Goal: Browse casually: Explore the website without a specific task or goal

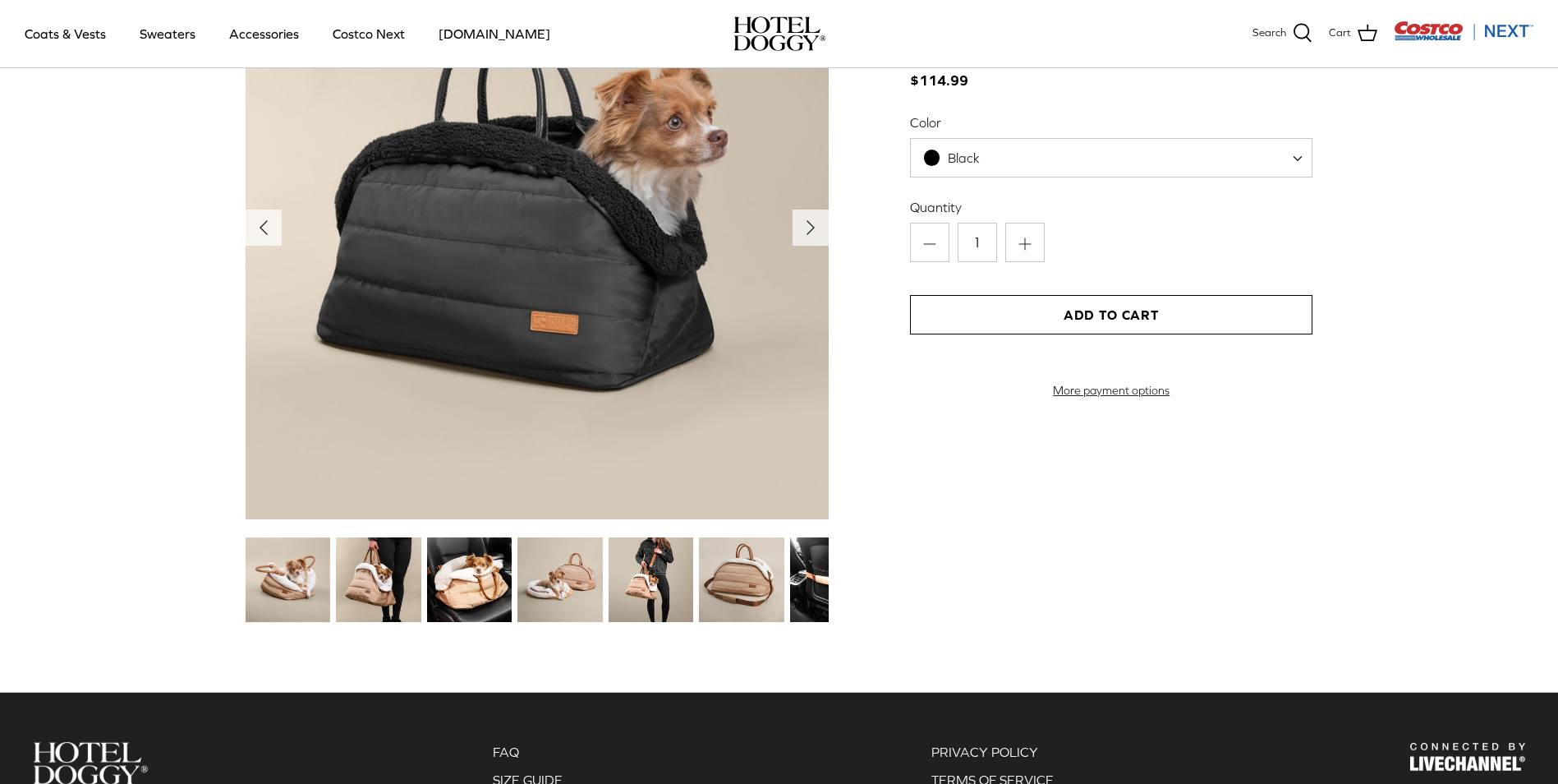
scroll to position [1928, 0]
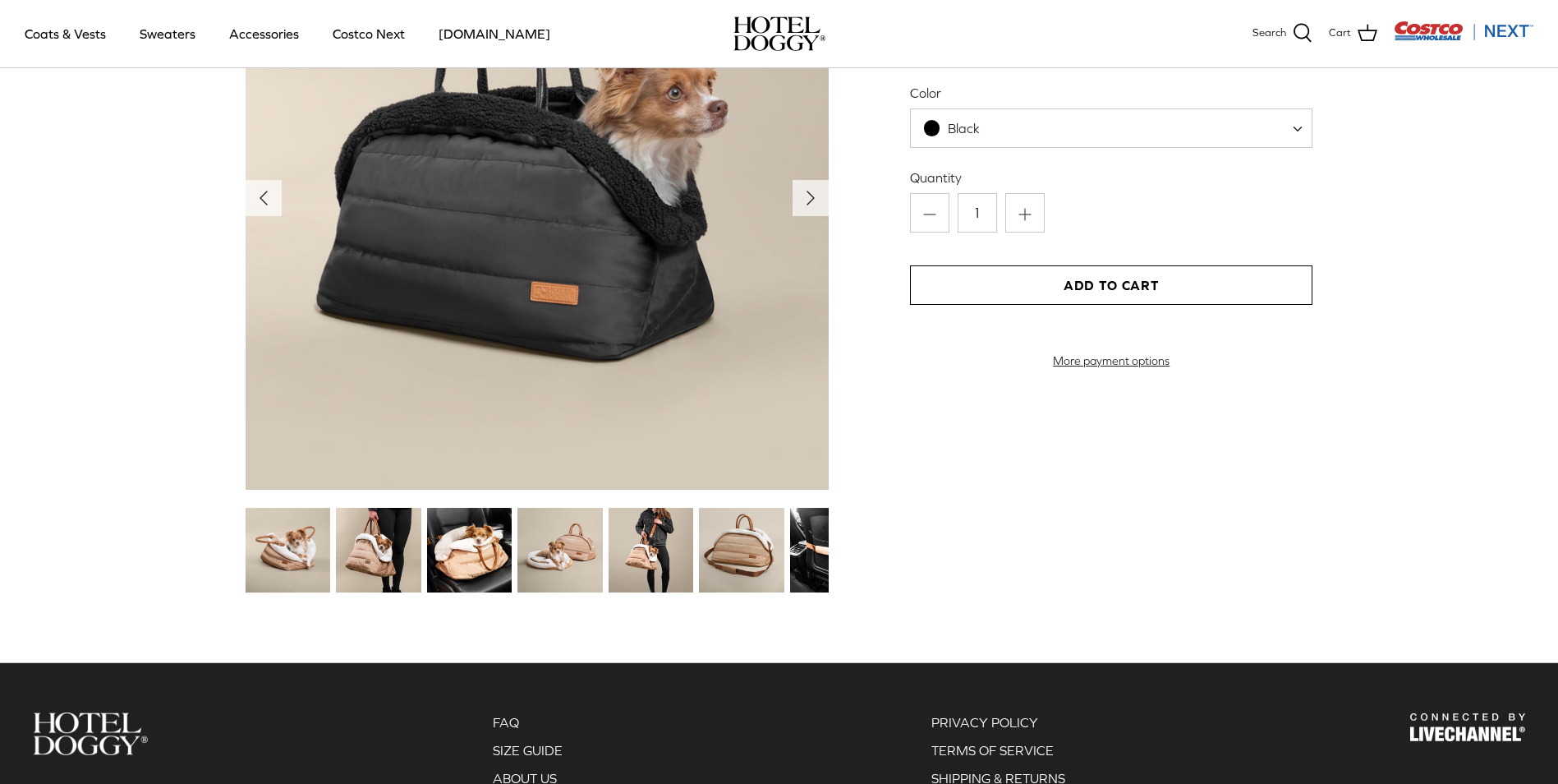
click at [386, 558] on img at bounding box center [379, 550] width 85 height 85
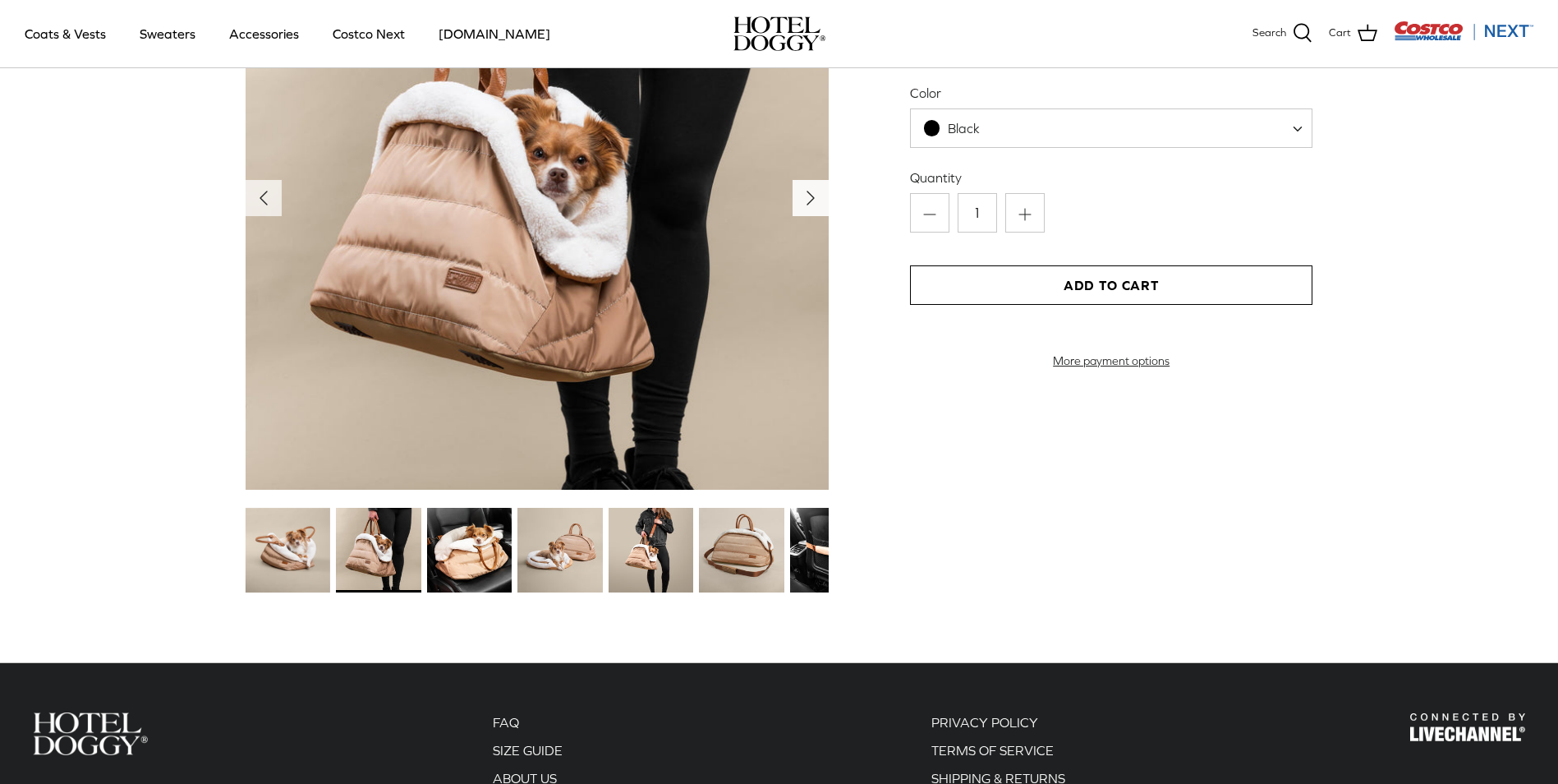
click at [803, 196] on icon "Right" at bounding box center [810, 198] width 26 height 26
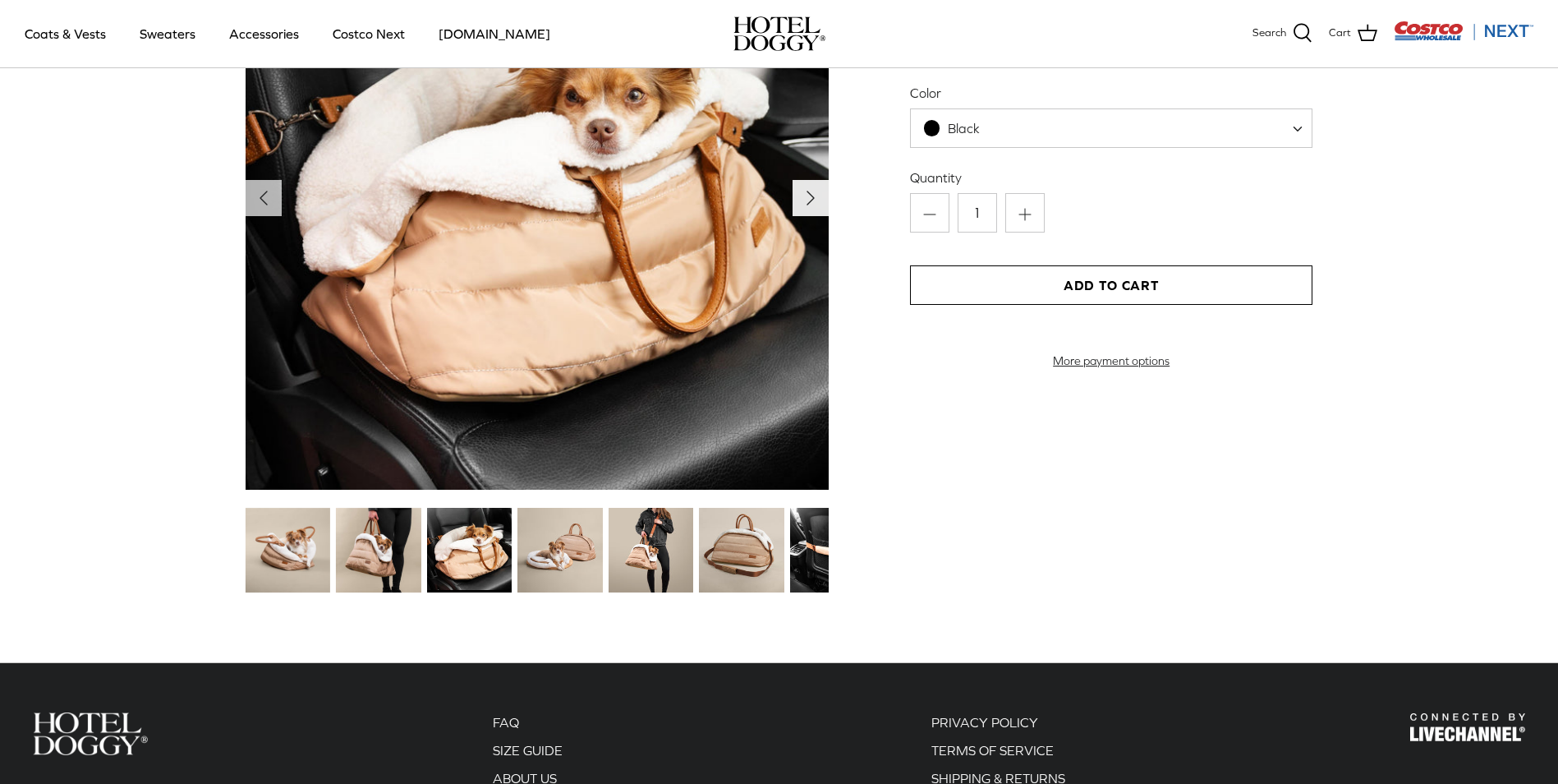
click at [803, 196] on icon "Right" at bounding box center [810, 198] width 26 height 26
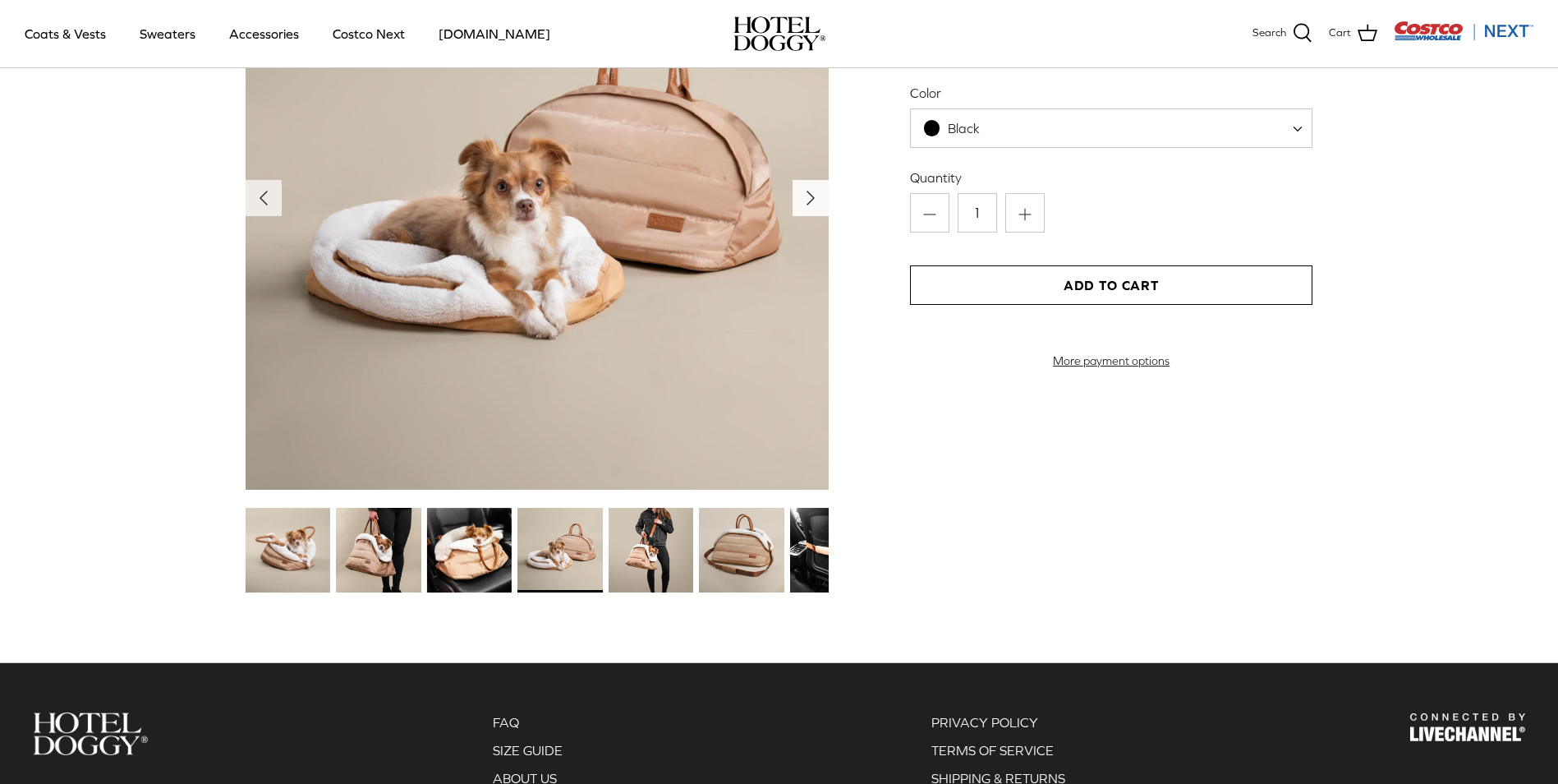
click at [803, 196] on icon "Right" at bounding box center [810, 198] width 26 height 26
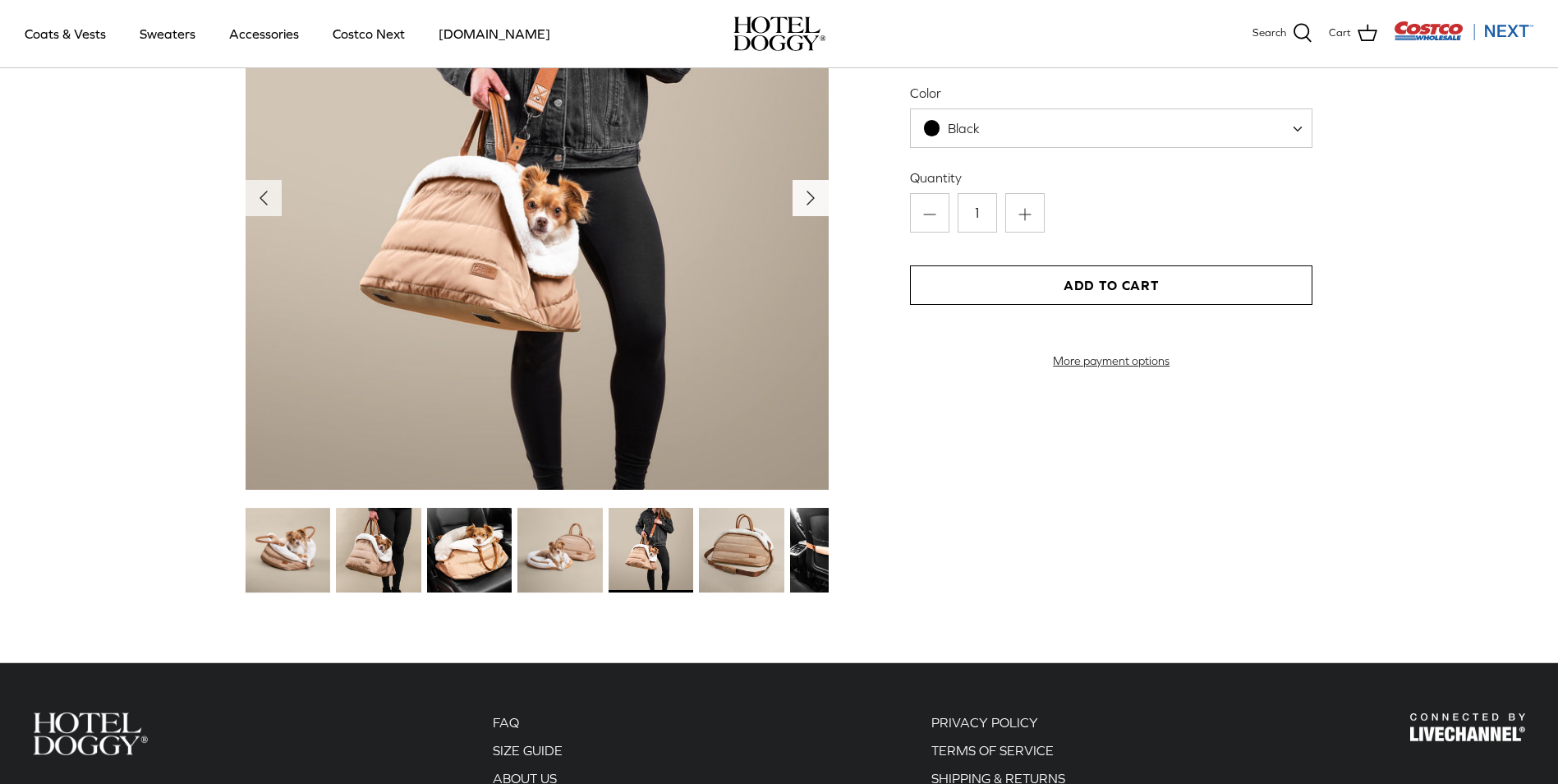
click at [803, 196] on icon "Right" at bounding box center [810, 198] width 26 height 26
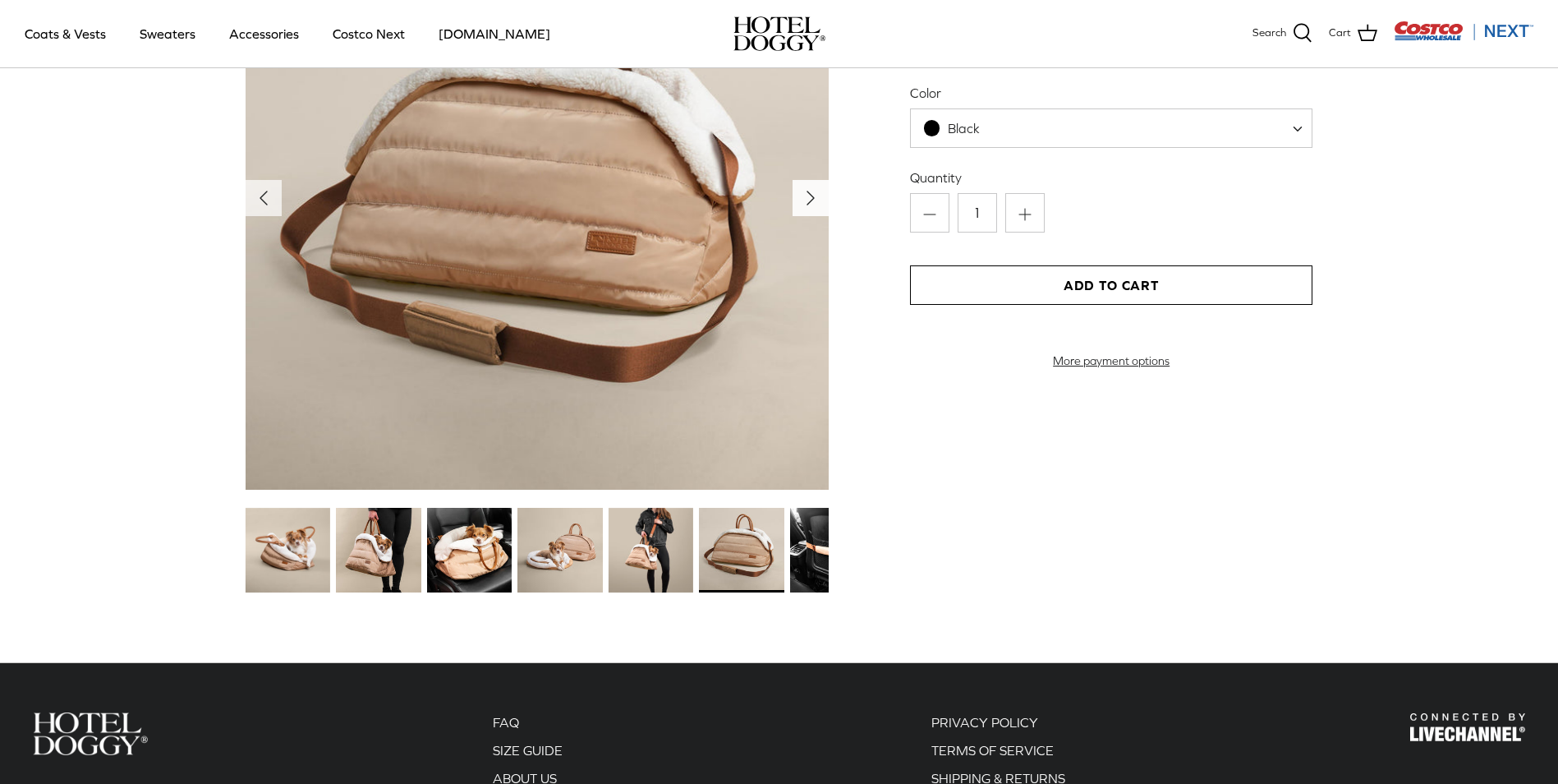
click at [803, 196] on icon "Right" at bounding box center [810, 198] width 26 height 26
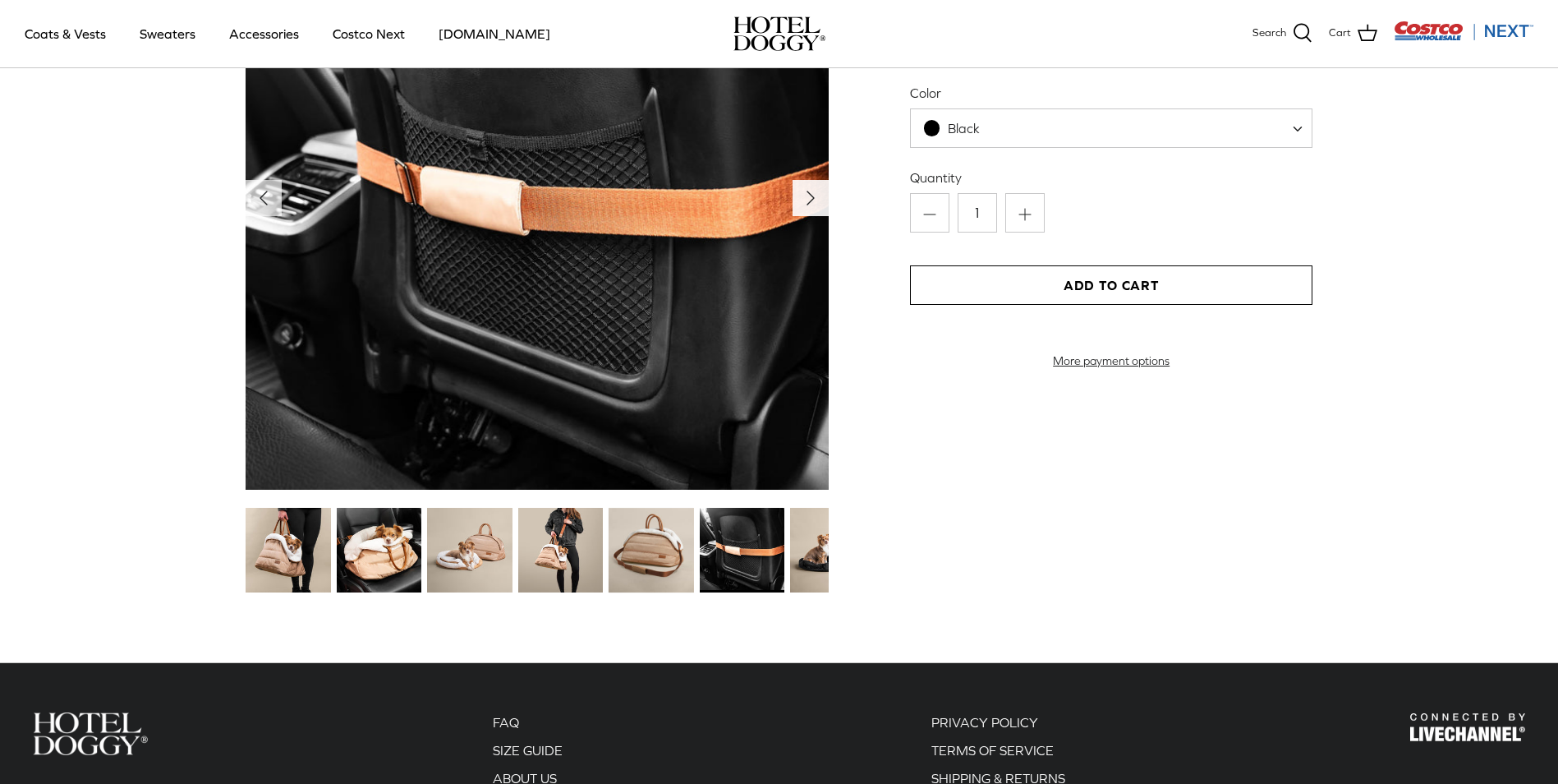
click at [804, 196] on icon "Right" at bounding box center [810, 198] width 26 height 26
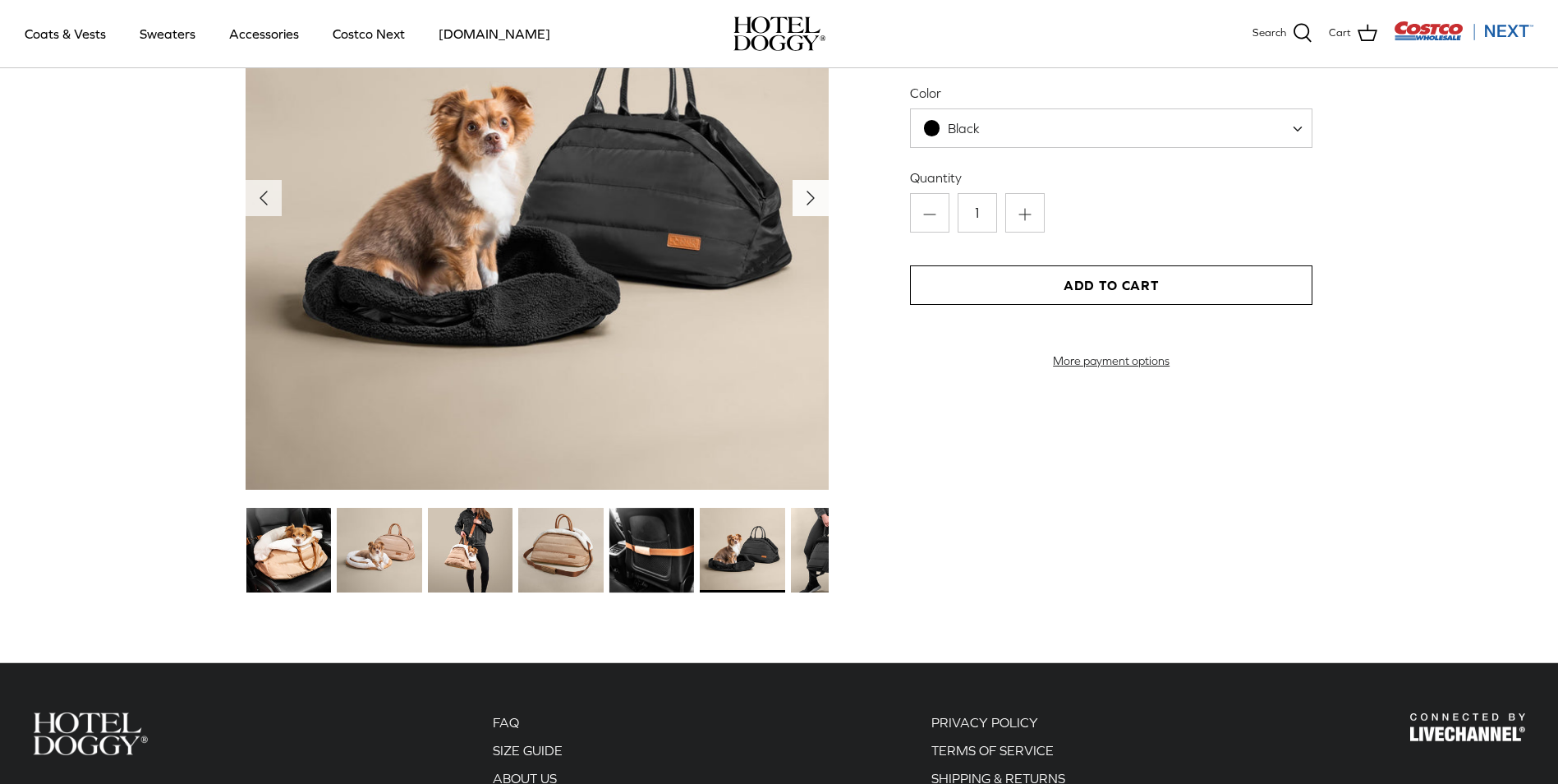
click at [804, 196] on icon "Right" at bounding box center [810, 198] width 26 height 26
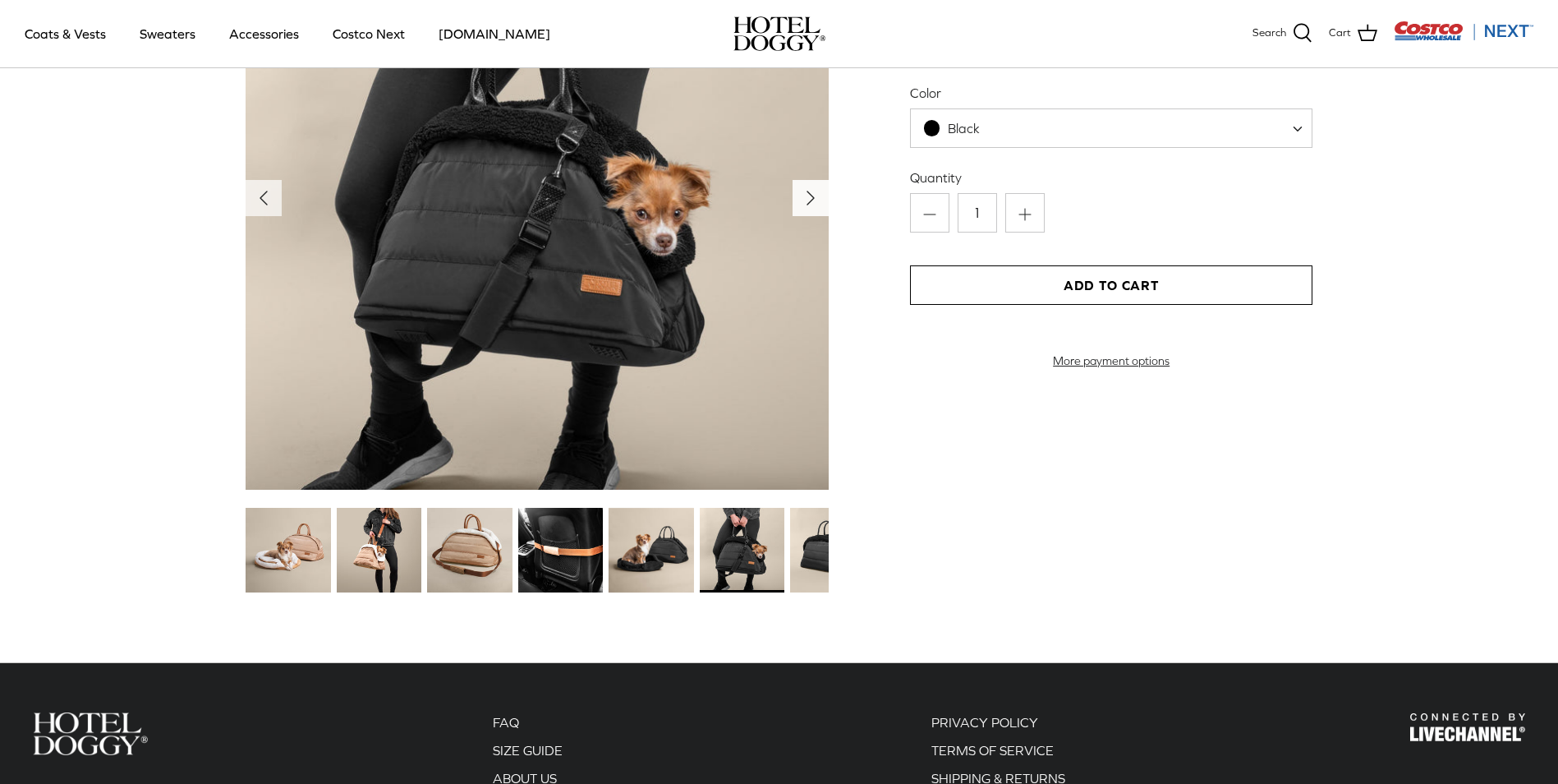
click at [804, 196] on icon "Right" at bounding box center [810, 198] width 26 height 26
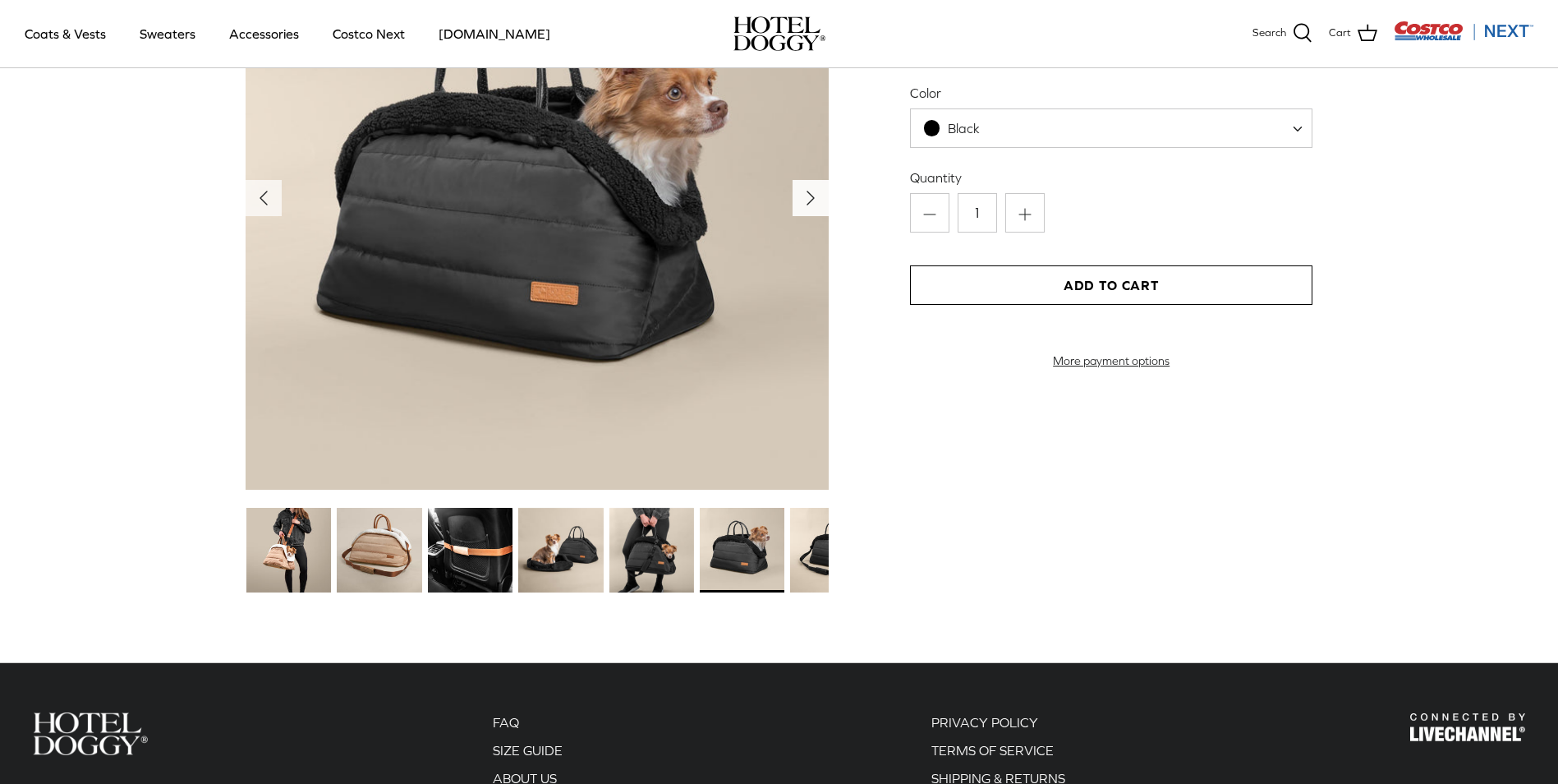
click at [804, 196] on icon "Right" at bounding box center [810, 198] width 26 height 26
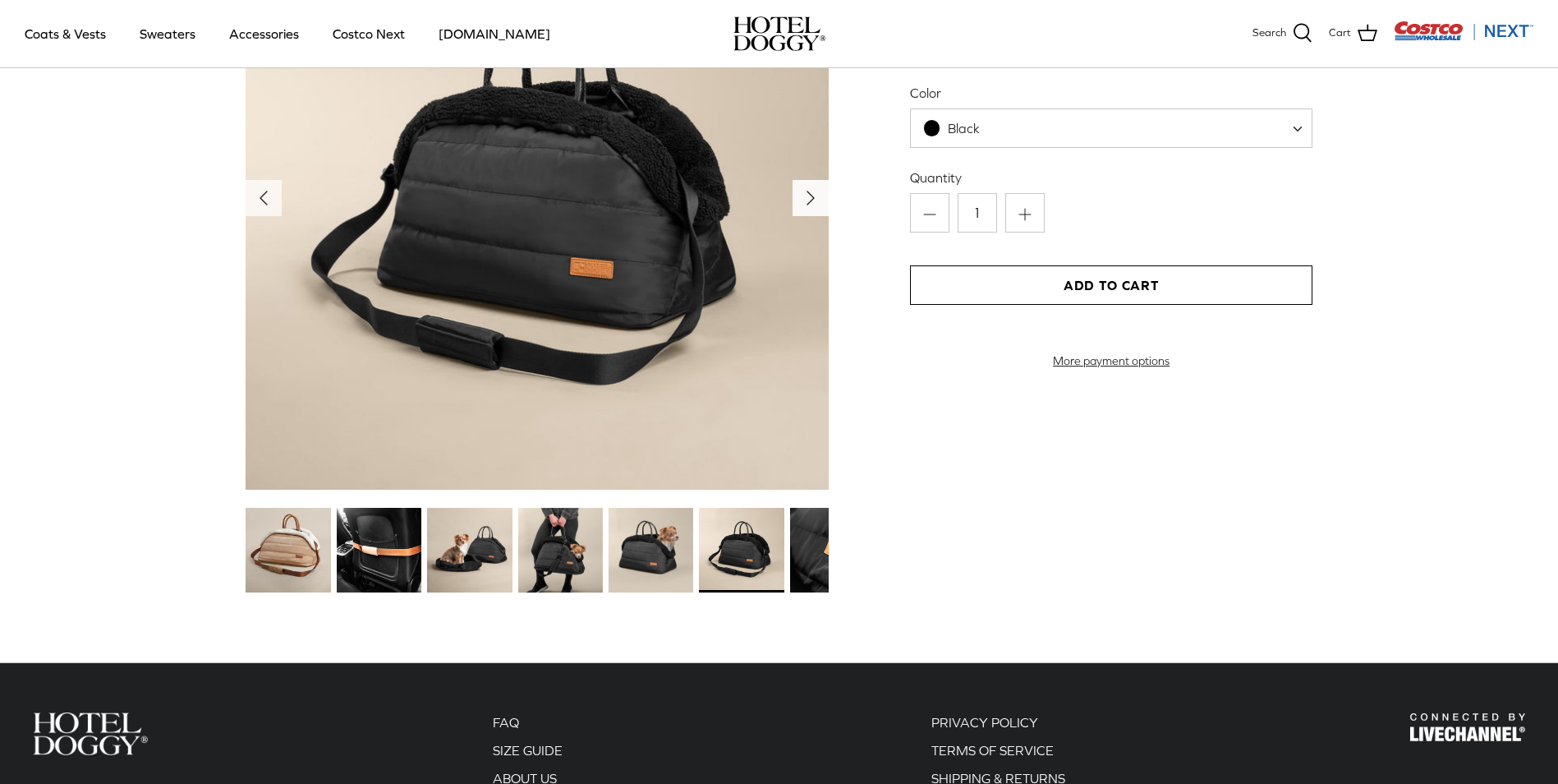
click at [804, 196] on icon "Right" at bounding box center [810, 198] width 26 height 26
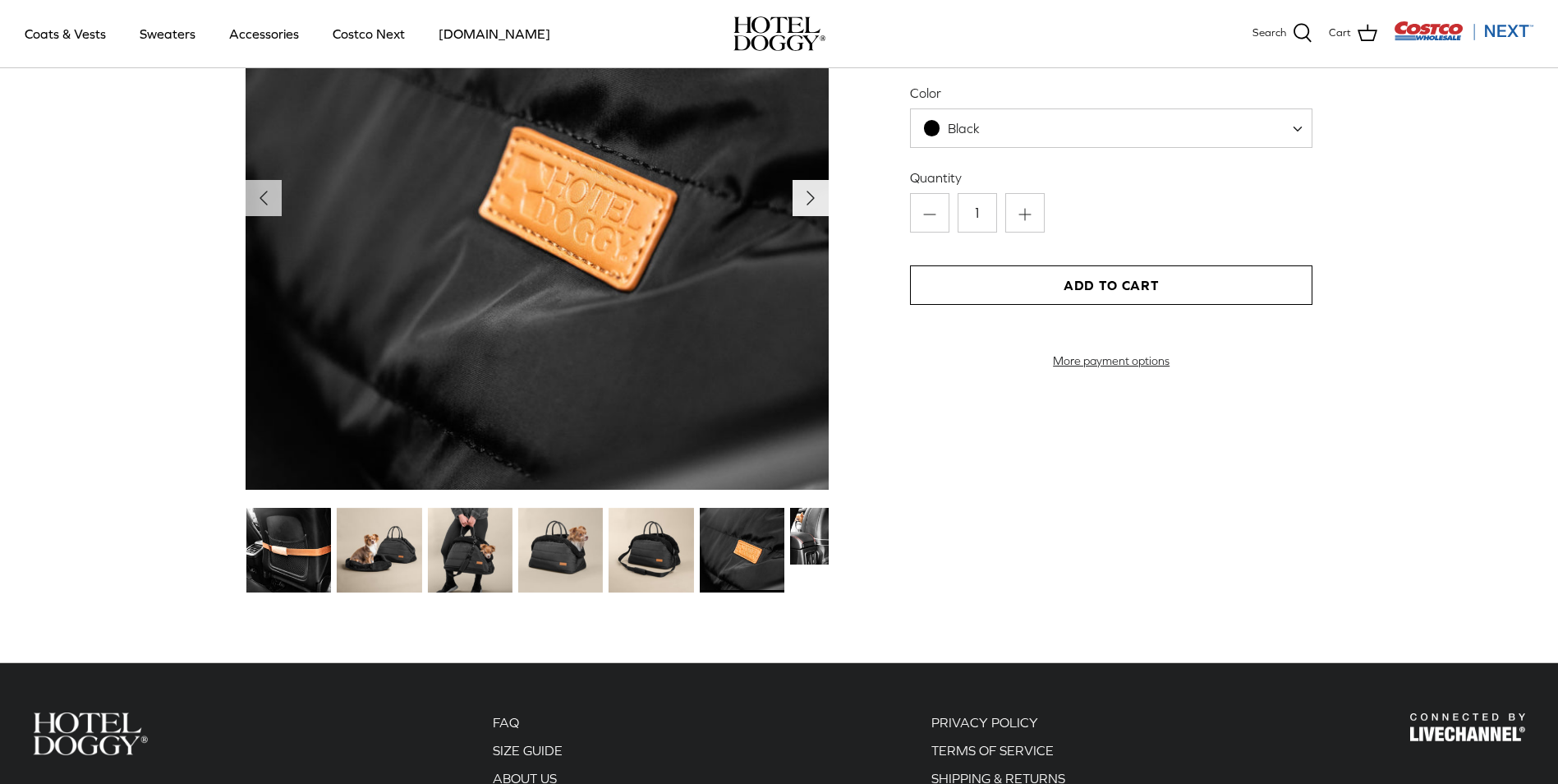
click at [804, 196] on icon "Right" at bounding box center [810, 198] width 26 height 26
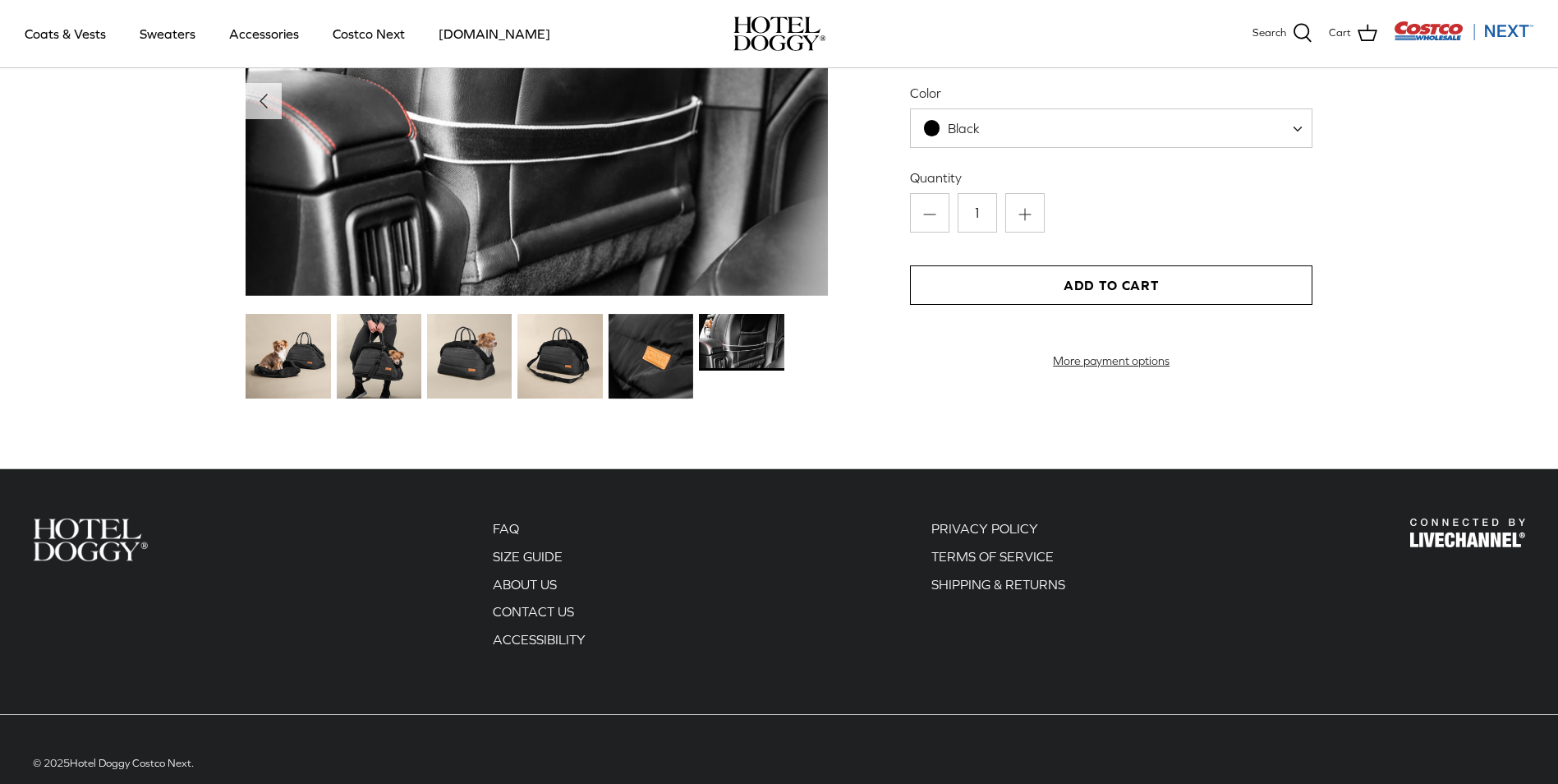
click at [261, 341] on img at bounding box center [288, 356] width 85 height 85
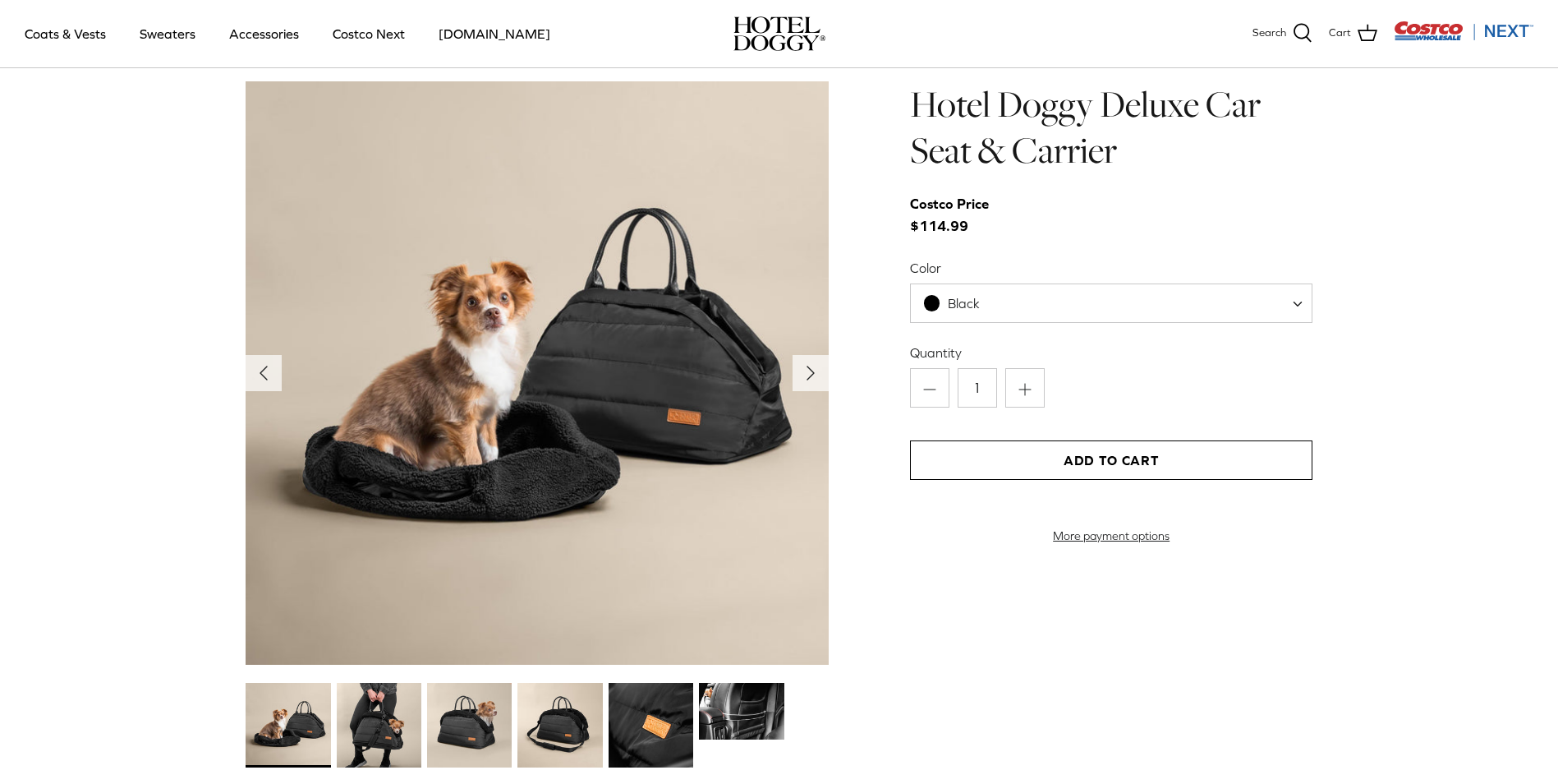
scroll to position [1880, 0]
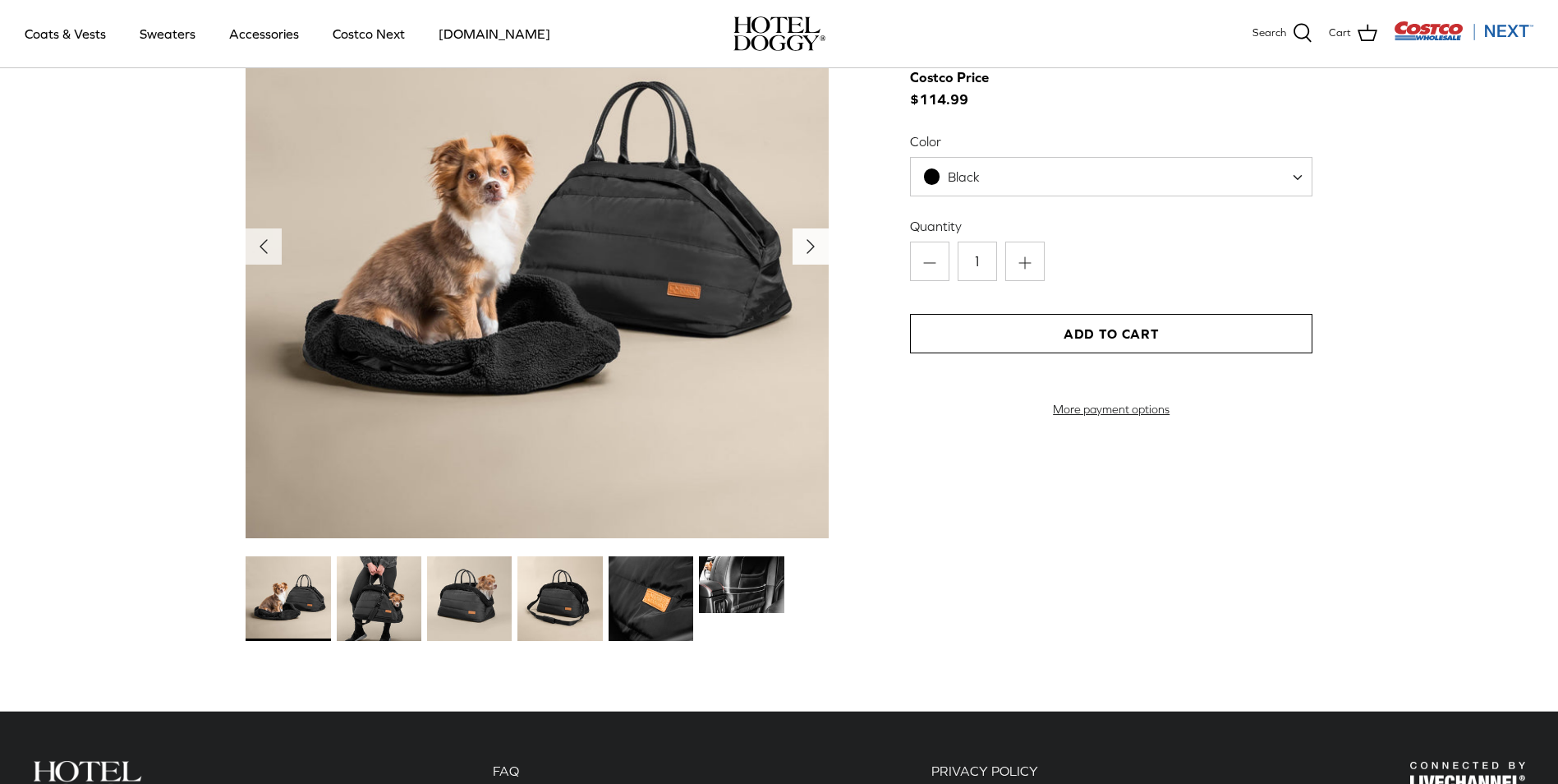
click at [812, 243] on icon "Right" at bounding box center [810, 246] width 26 height 26
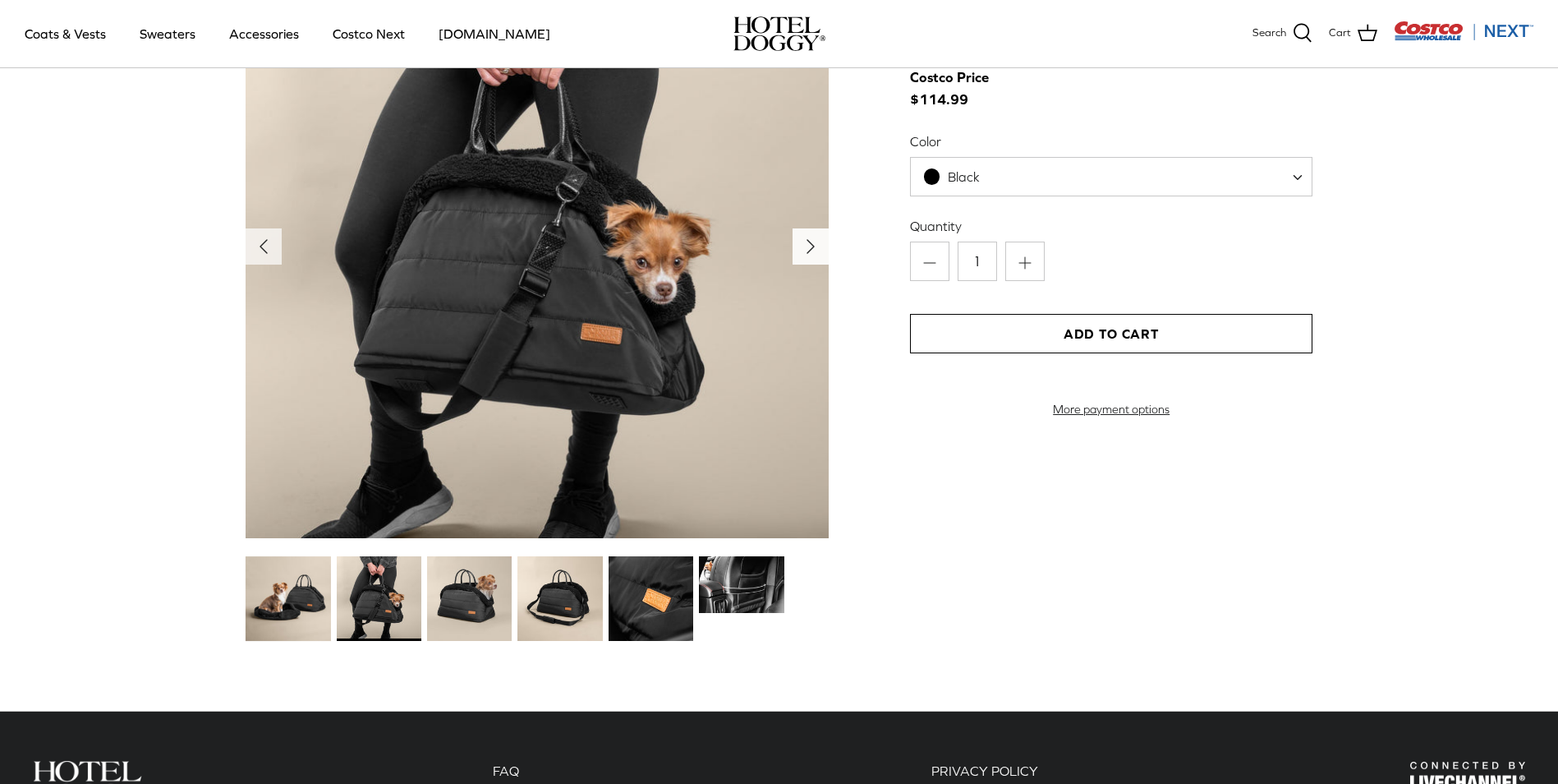
click at [812, 243] on icon "Right" at bounding box center [810, 246] width 26 height 26
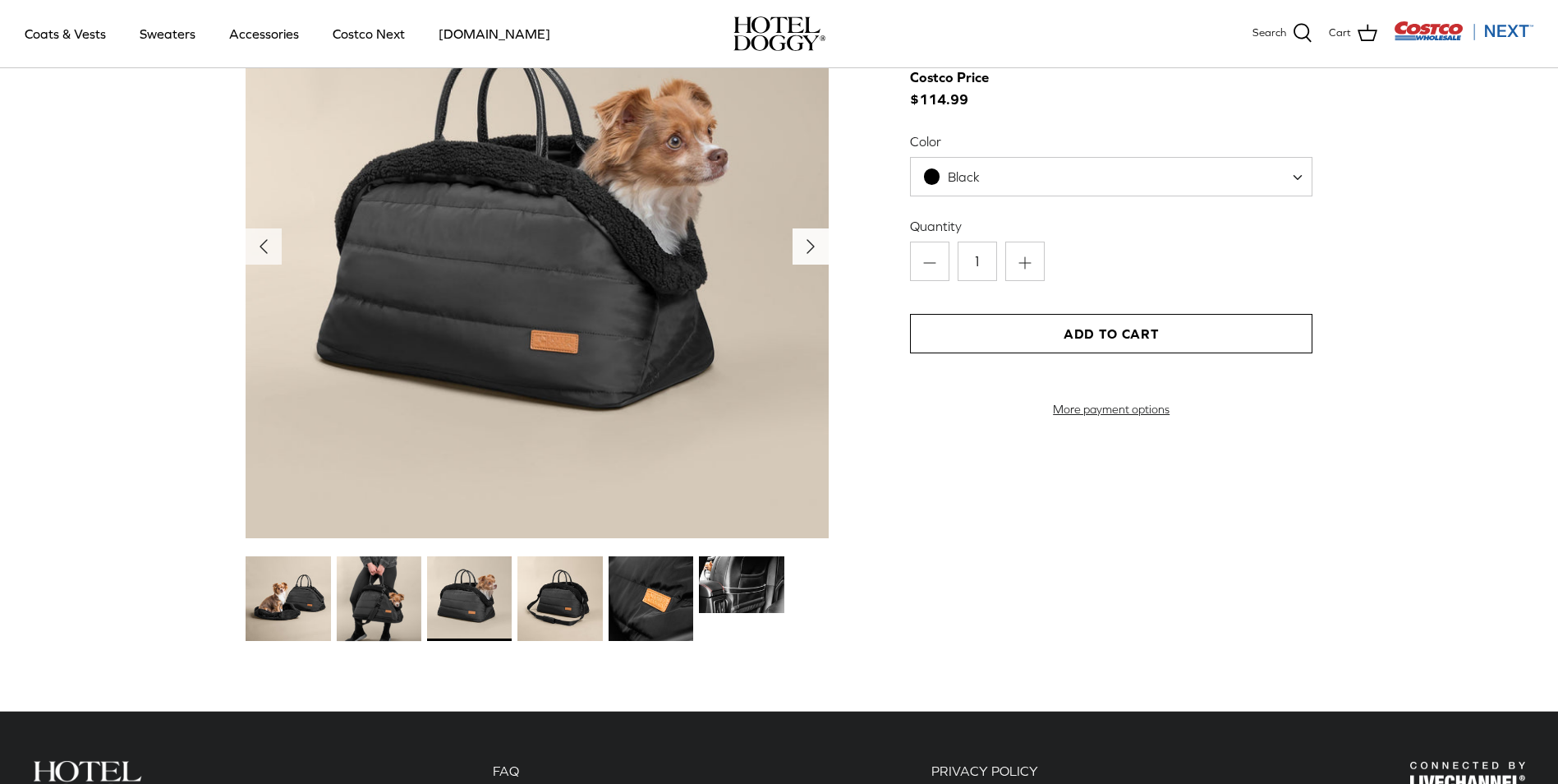
click at [812, 243] on icon "Right" at bounding box center [810, 246] width 26 height 26
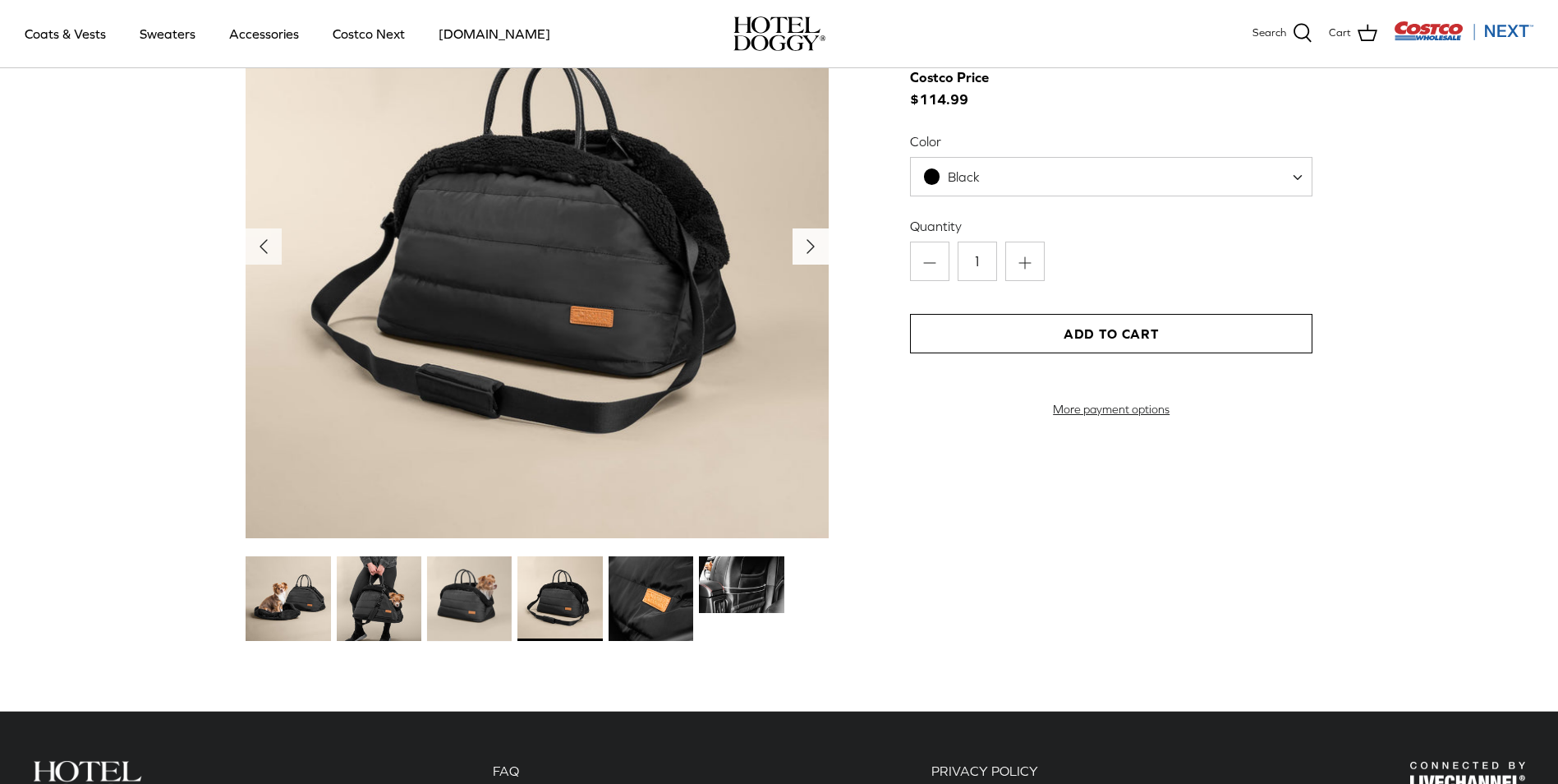
click at [812, 243] on icon "Right" at bounding box center [810, 246] width 26 height 26
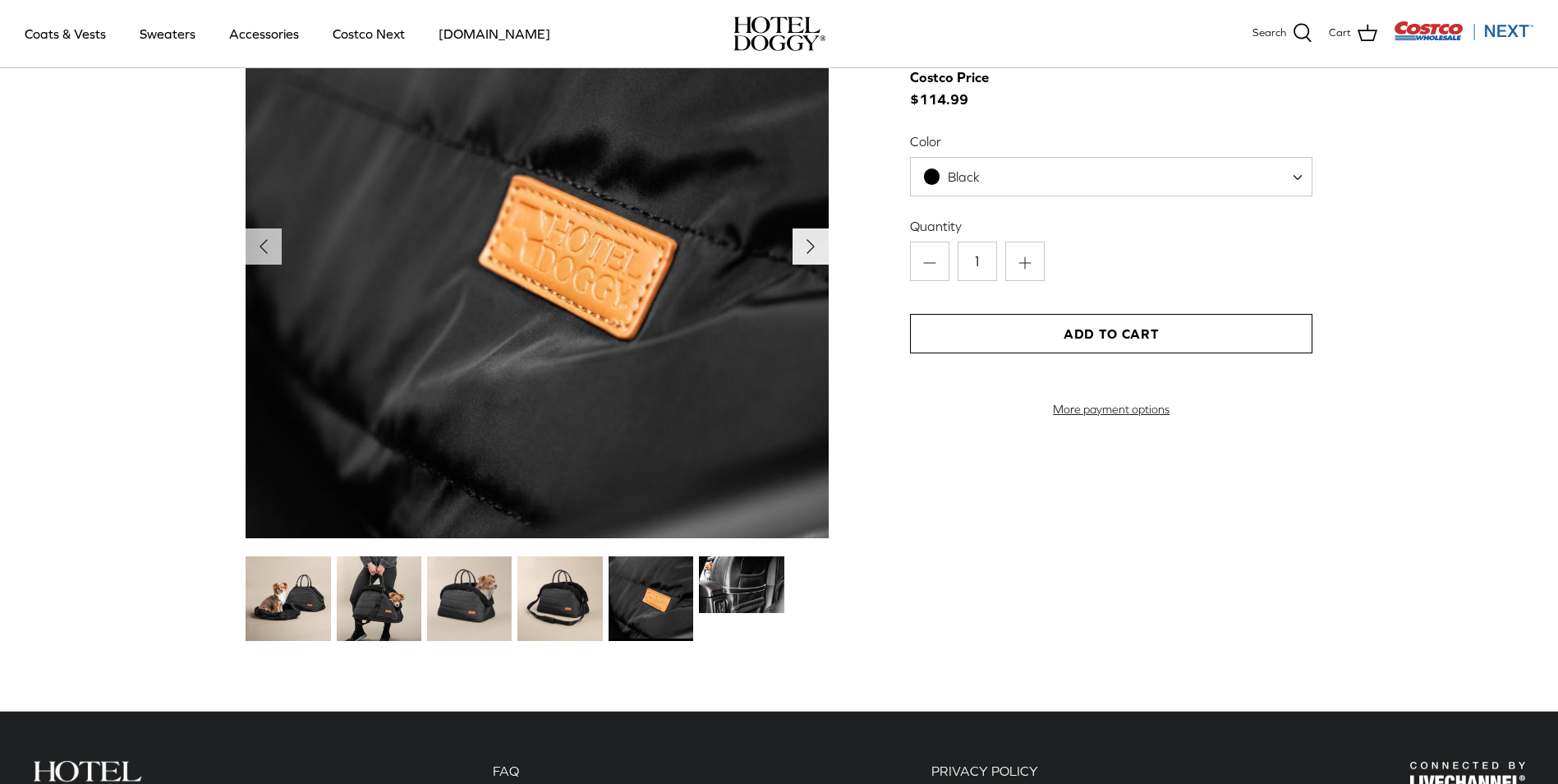
click at [812, 243] on icon "Right" at bounding box center [810, 246] width 26 height 26
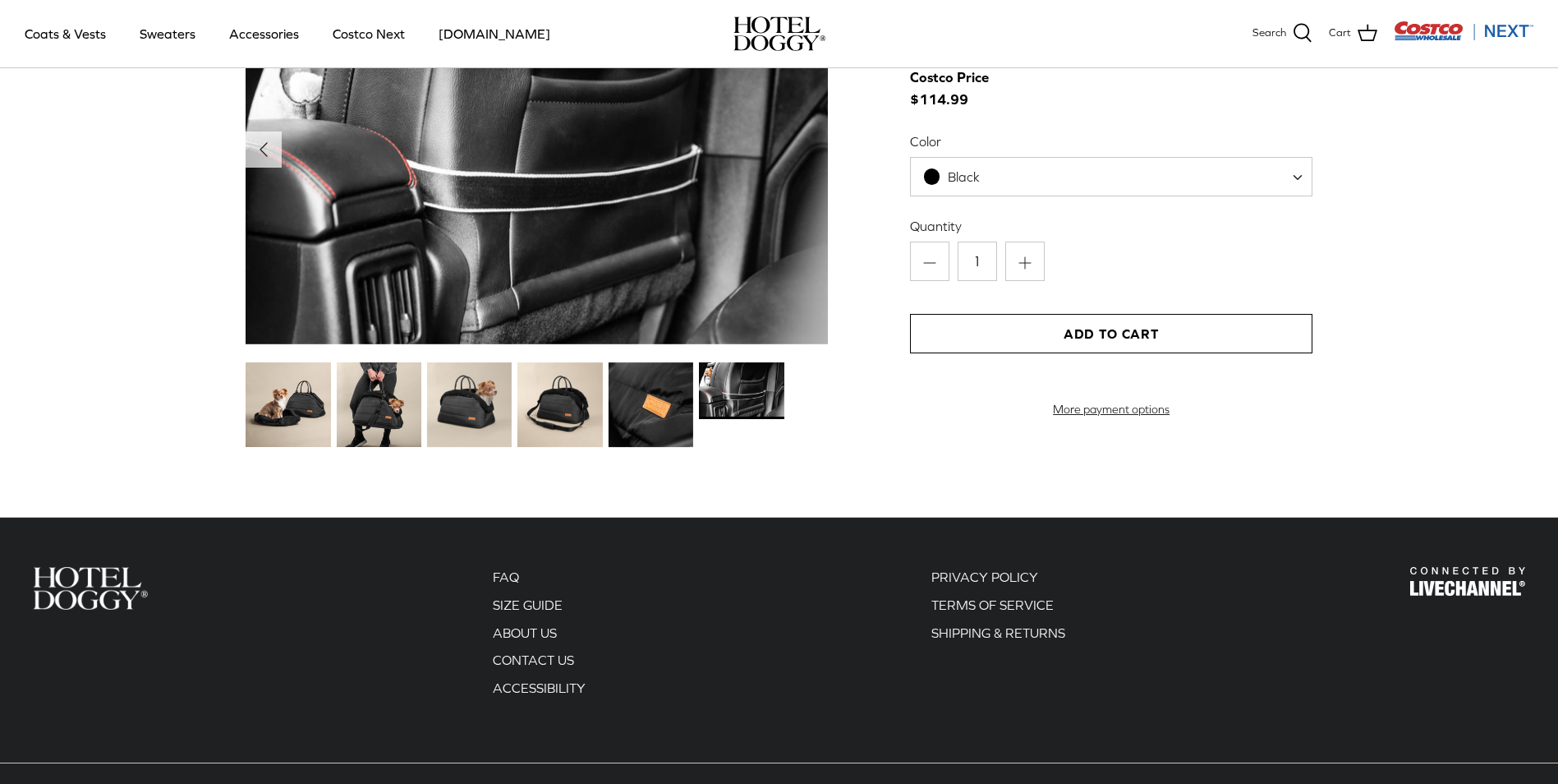
click at [812, 243] on img at bounding box center [537, 149] width 584 height 389
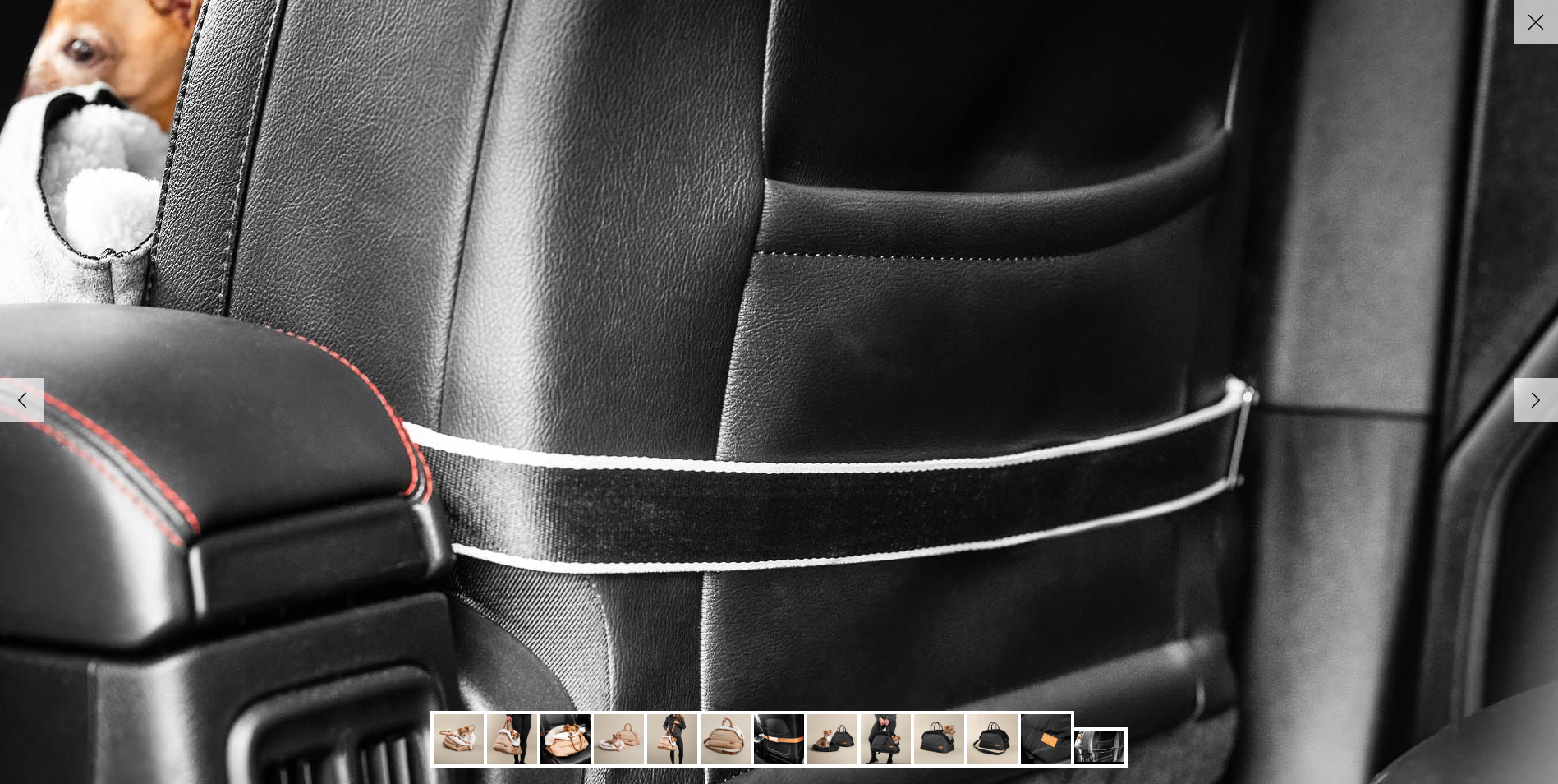
click at [812, 243] on img at bounding box center [779, 392] width 1682 height 1123
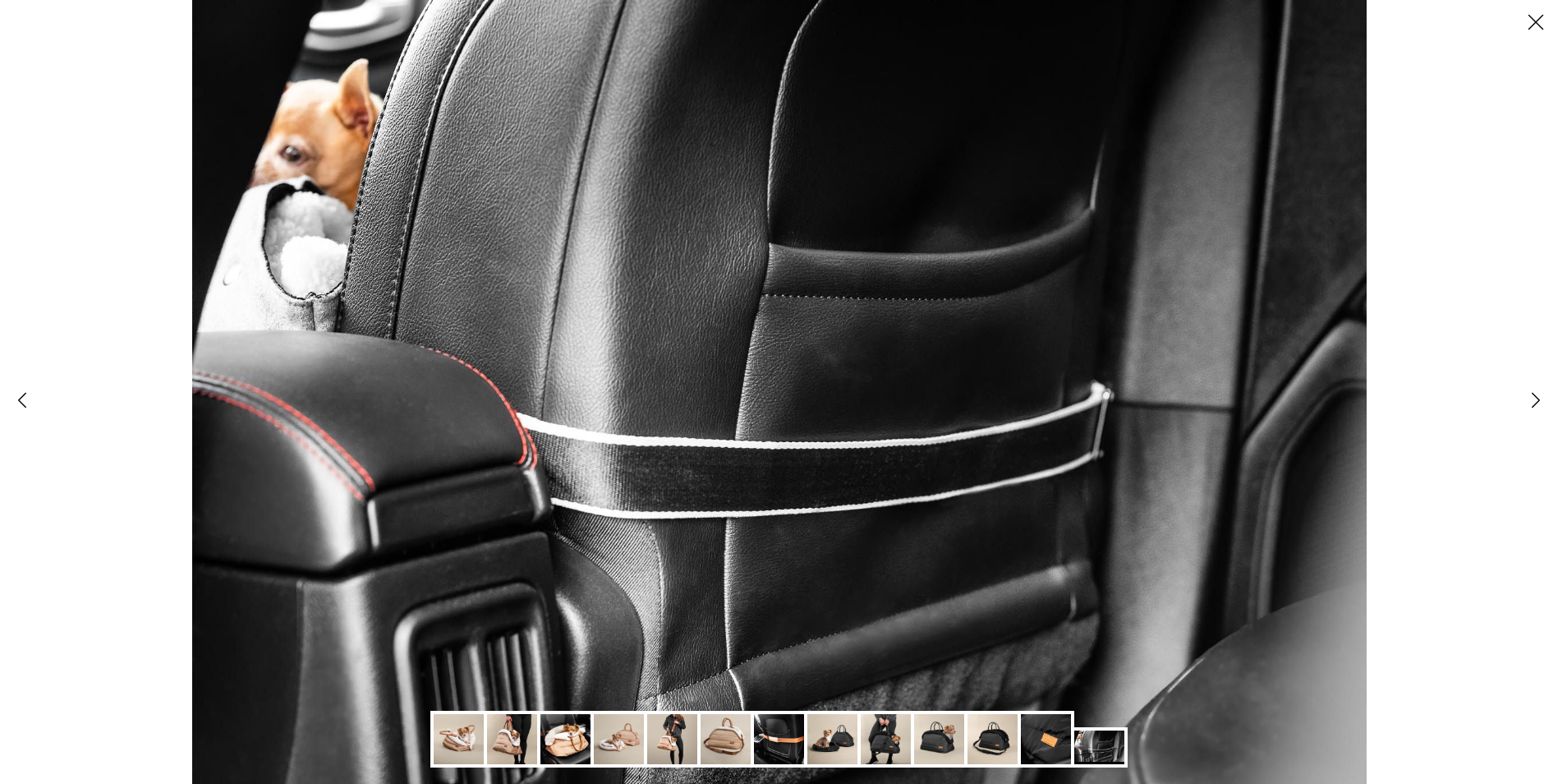
click at [812, 243] on img at bounding box center [779, 392] width 1174 height 784
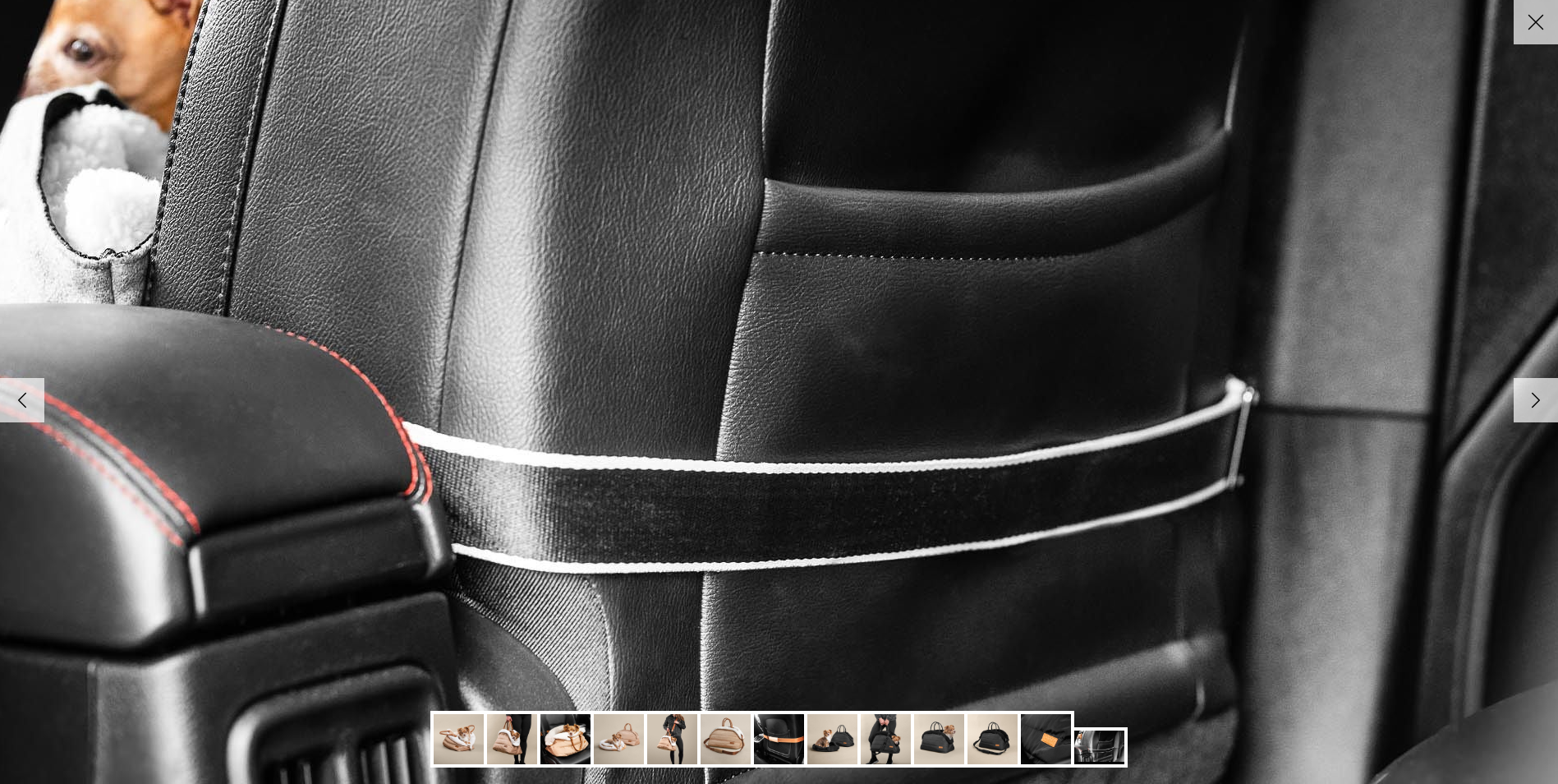
click at [812, 243] on img at bounding box center [779, 392] width 1682 height 1123
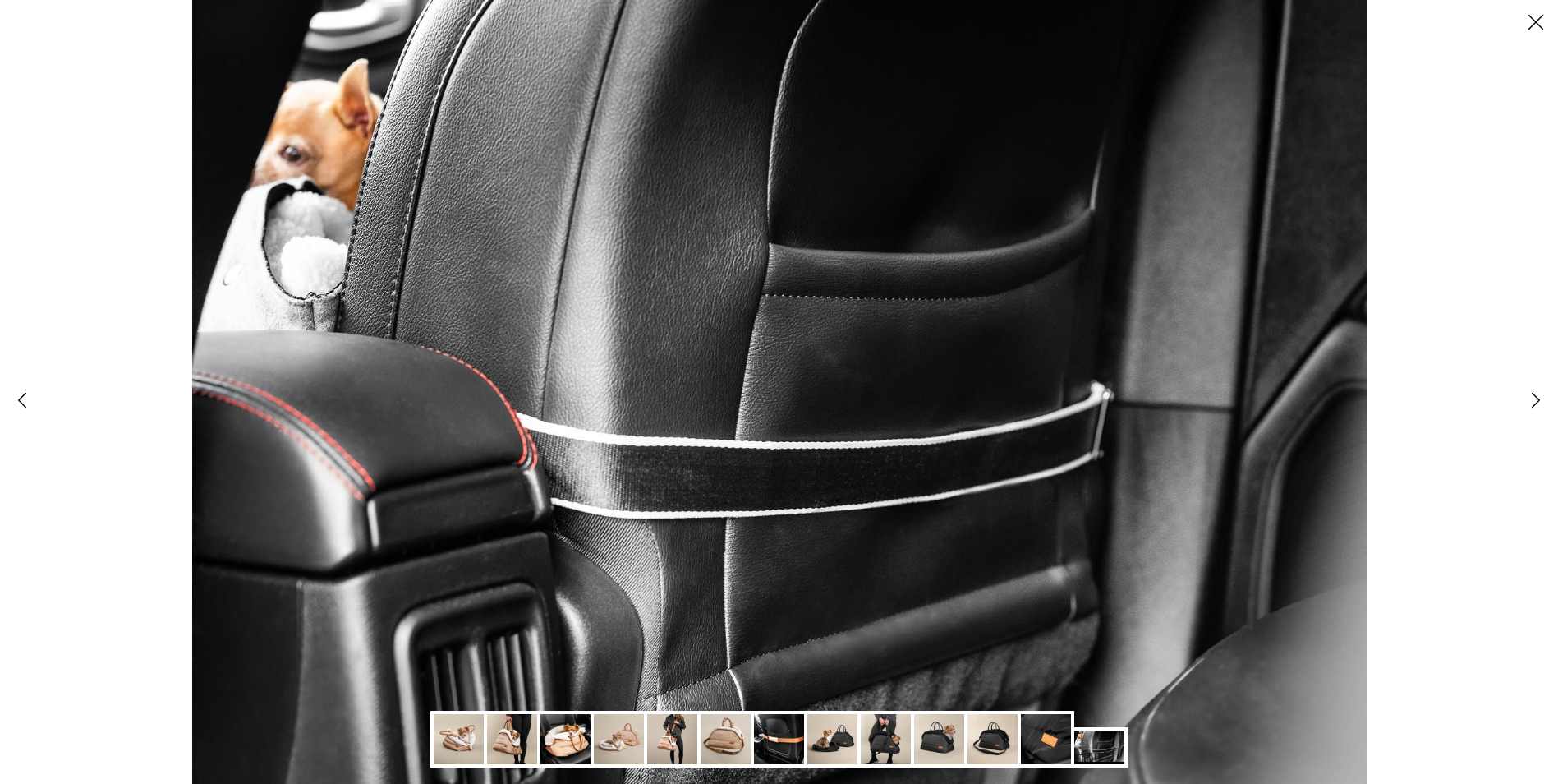
click at [1539, 397] on icon "Right" at bounding box center [1536, 399] width 28 height 28
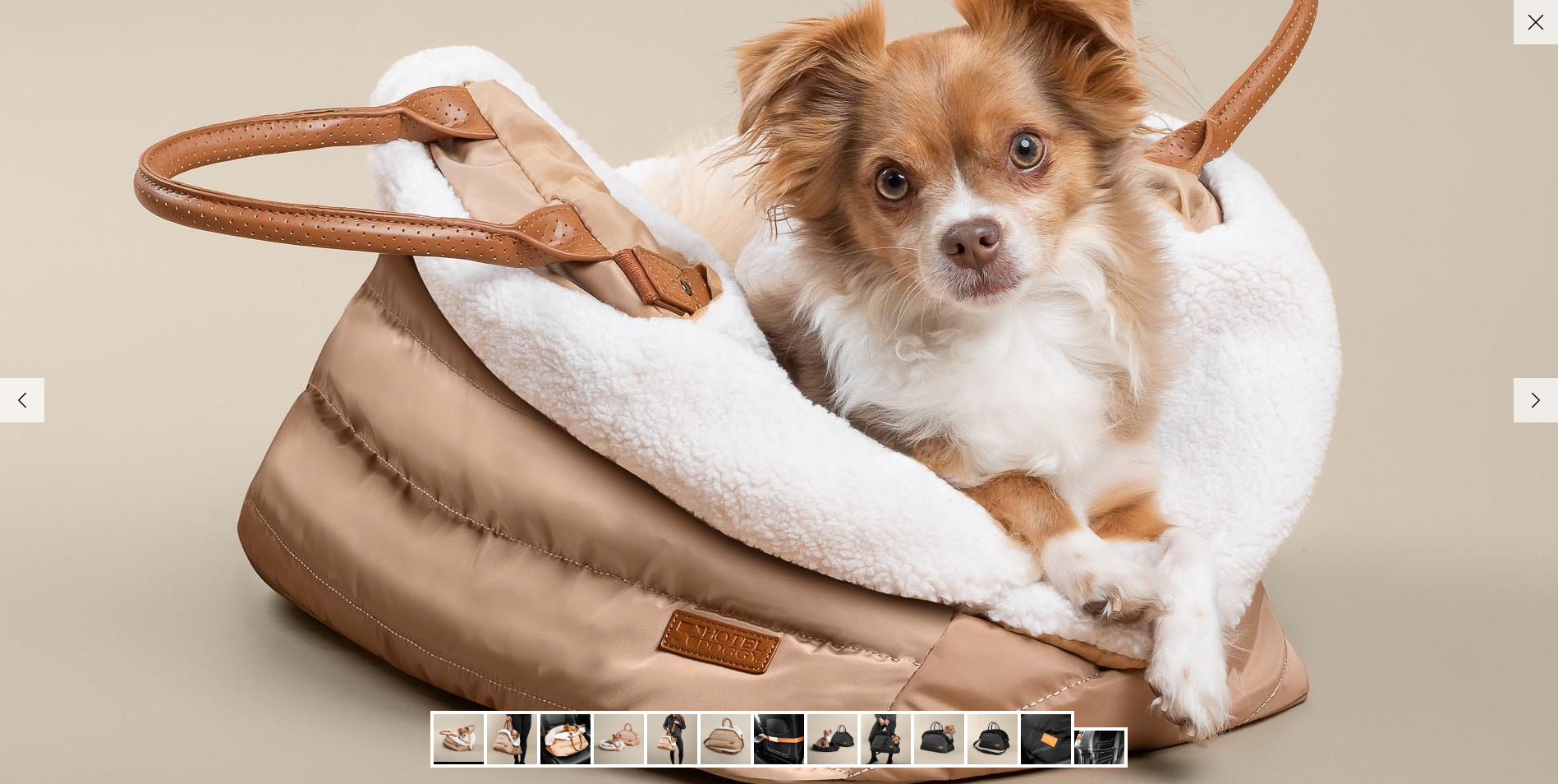
click at [1539, 397] on icon "Right" at bounding box center [1536, 399] width 28 height 28
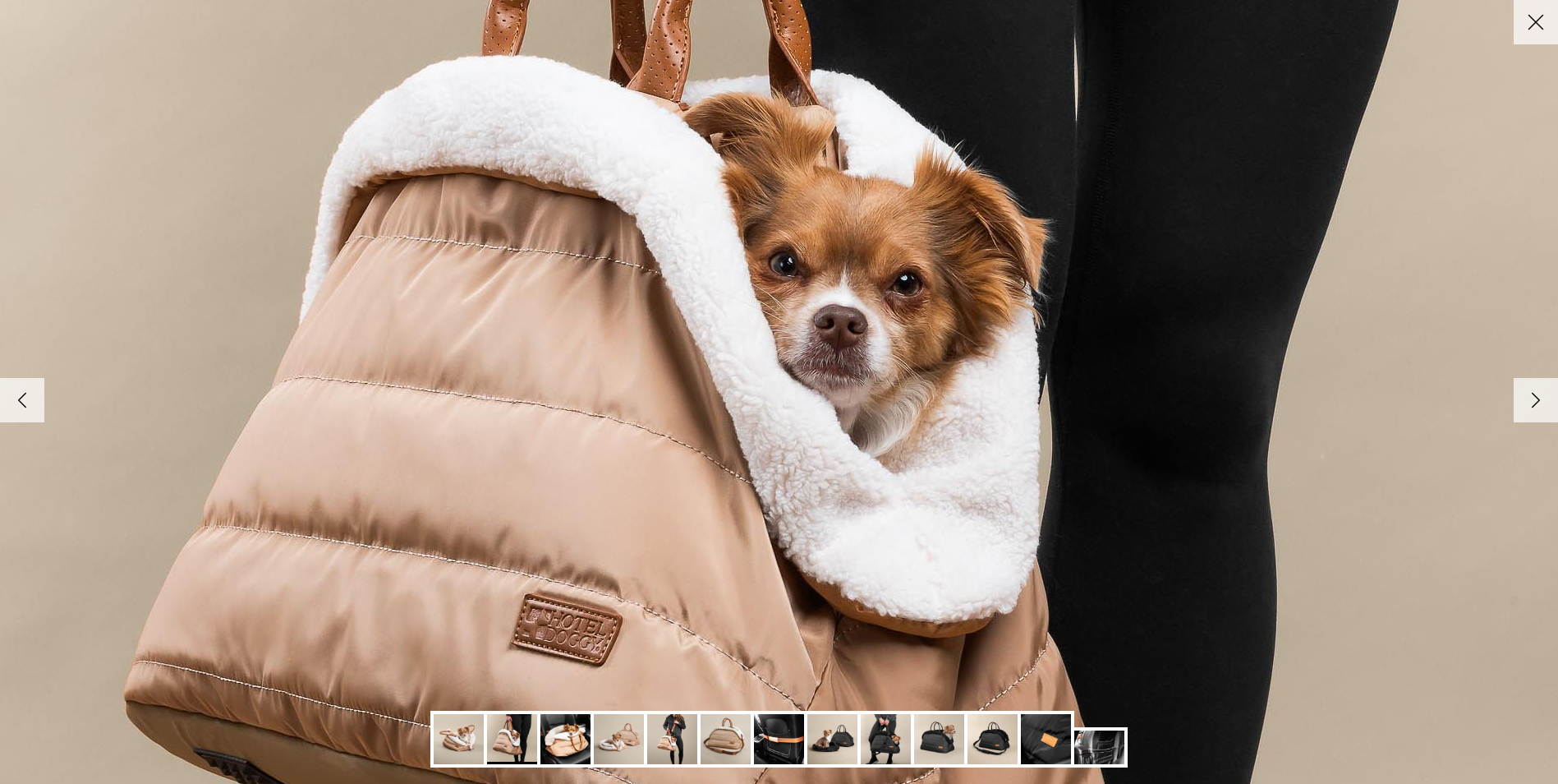
click at [1539, 397] on icon "Right" at bounding box center [1536, 399] width 28 height 28
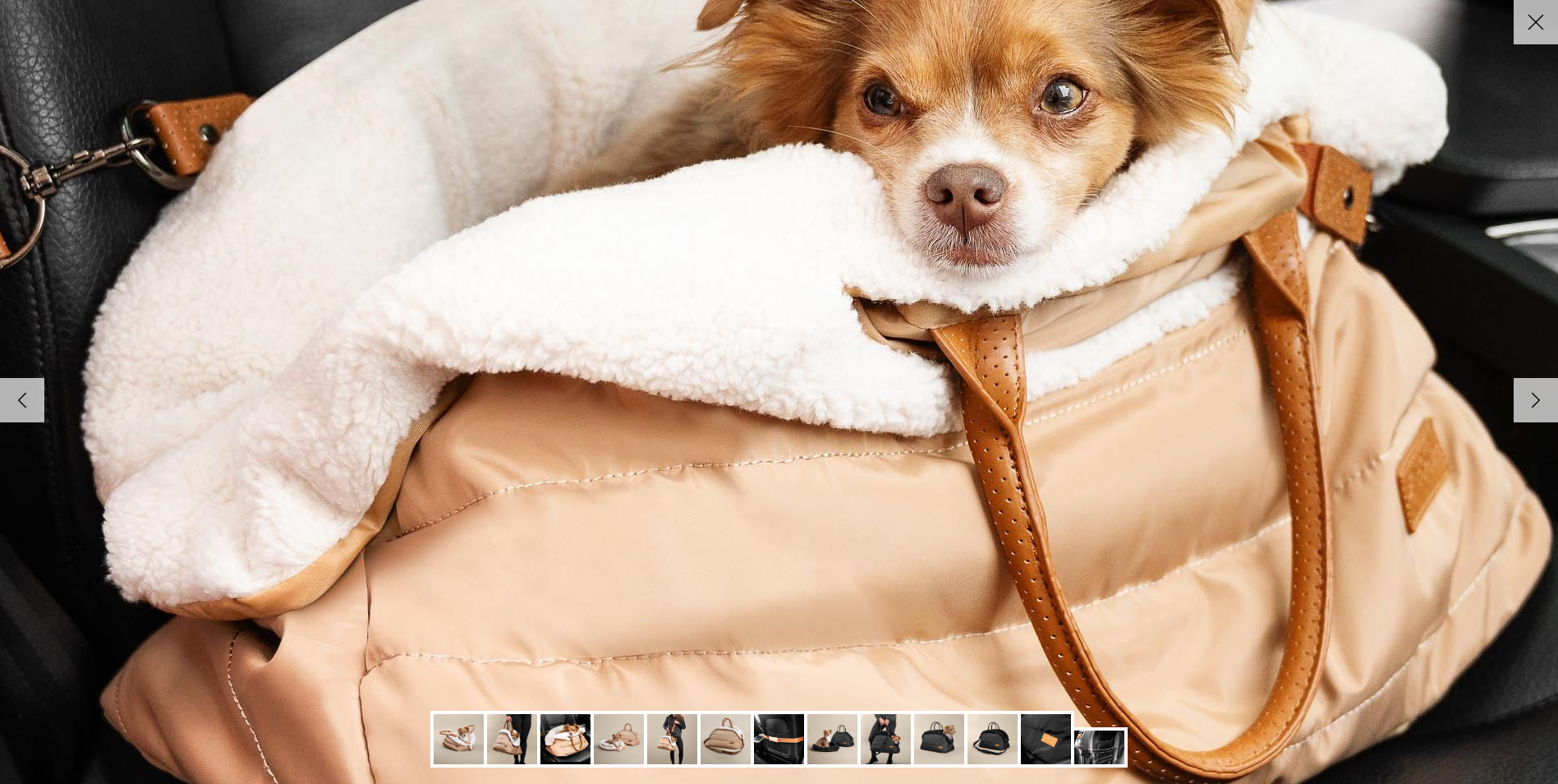
click at [1539, 397] on icon "Right" at bounding box center [1536, 399] width 28 height 28
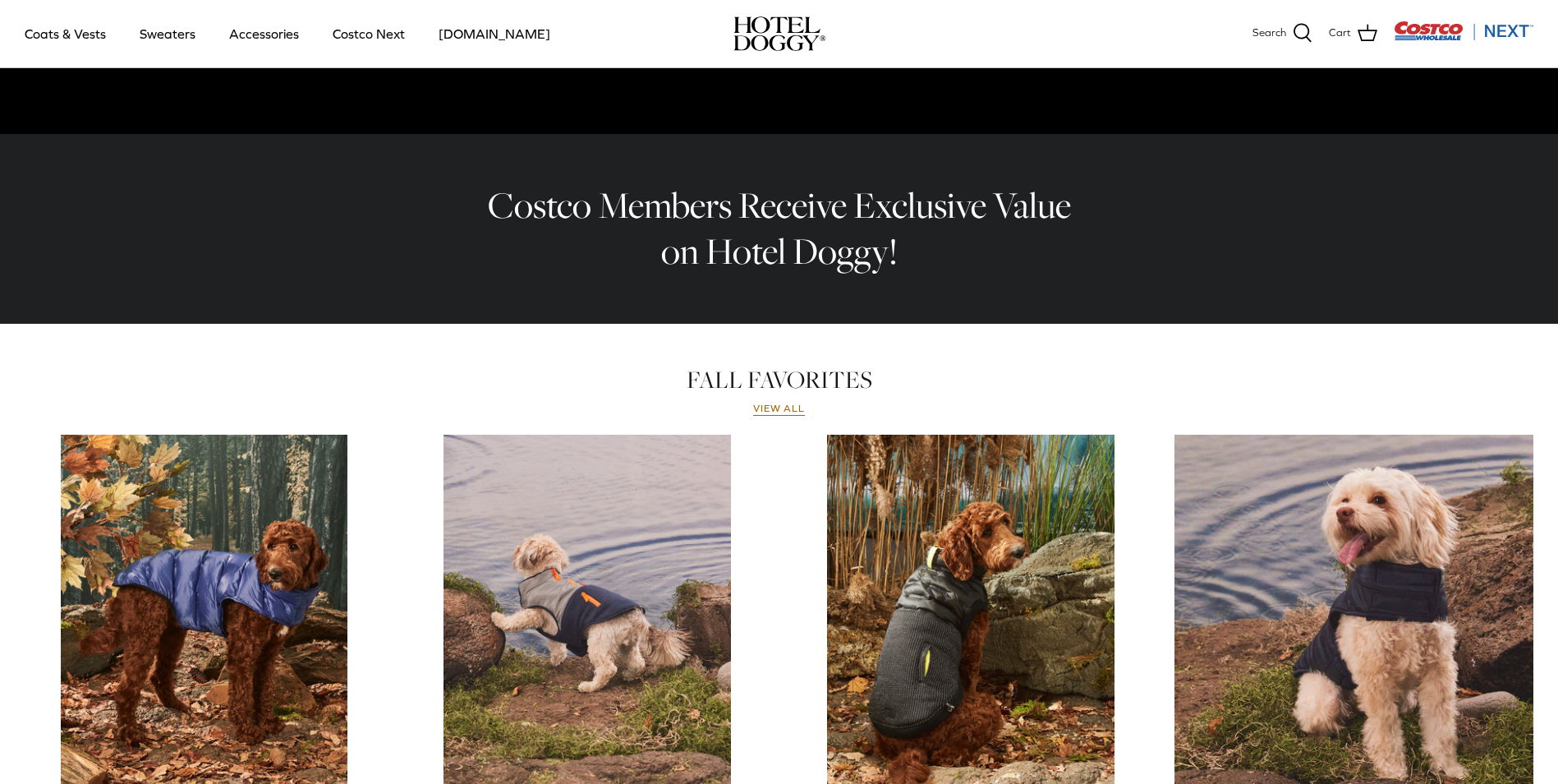
scroll to position [460, 0]
